Goal: Check status: Check status

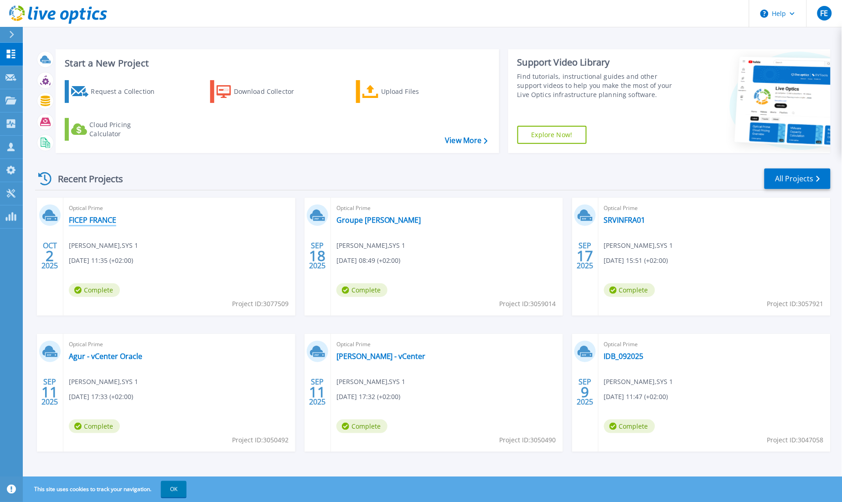
click at [111, 222] on link "FICEP FRANCE" at bounding box center [92, 220] width 47 height 9
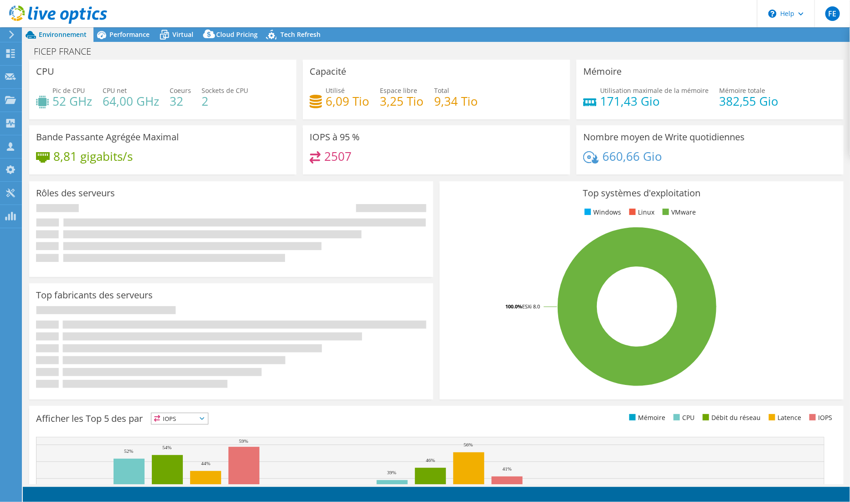
select select "USD"
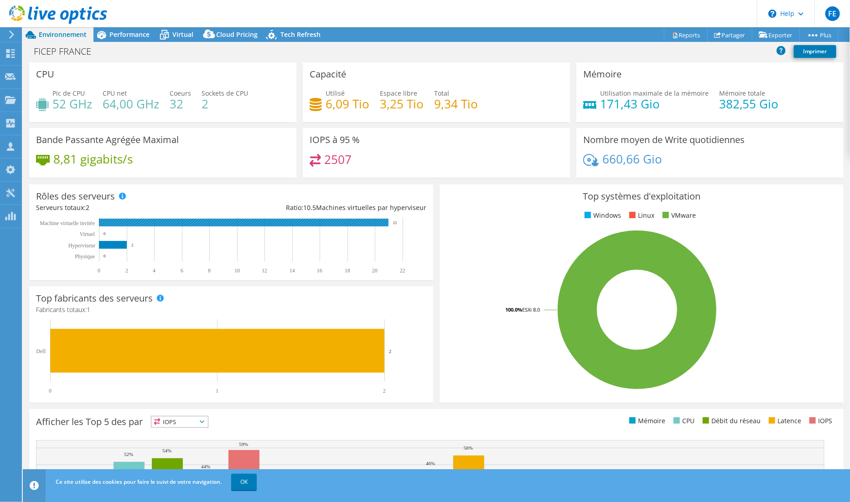
click at [114, 220] on rect at bounding box center [243, 223] width 289 height 8
click at [55, 224] on tspan "Machine virtuelle invitée" at bounding box center [67, 223] width 55 height 6
